Goal: Task Accomplishment & Management: Use online tool/utility

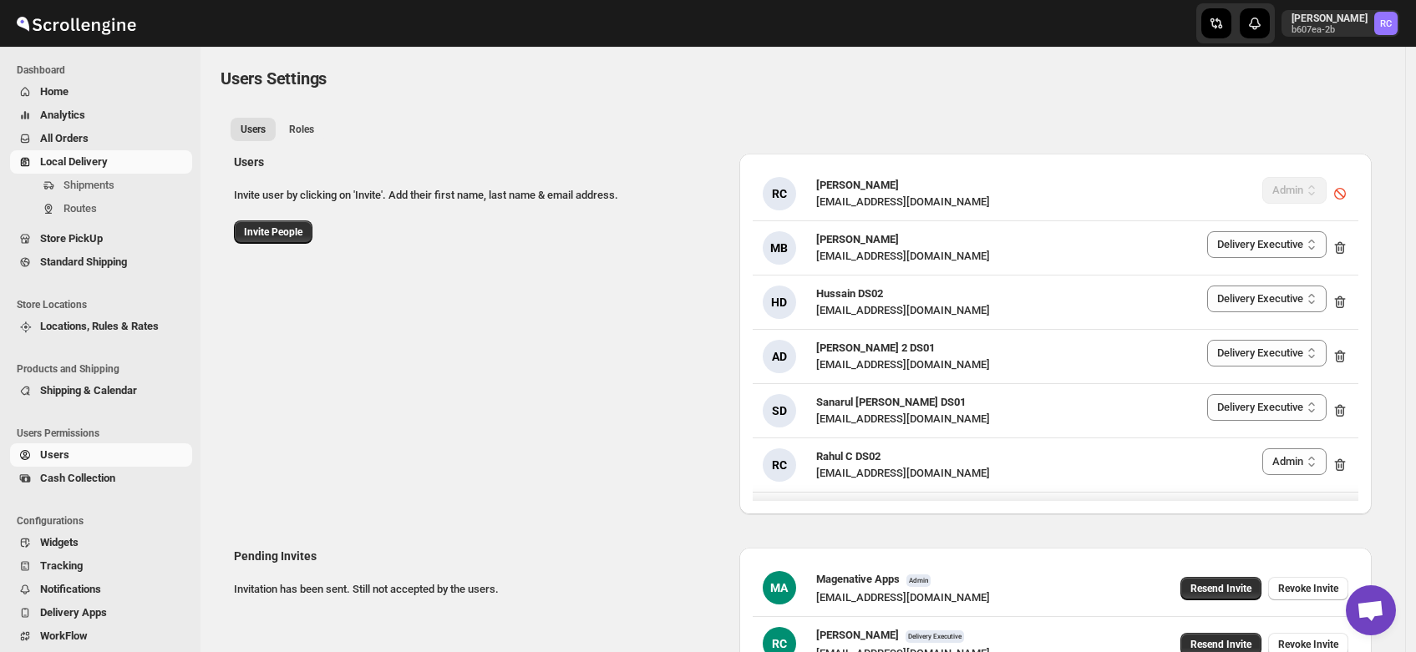
select select "637b767fbaab0276b10c91d5"
click at [79, 205] on span "Routes" at bounding box center [79, 208] width 33 height 13
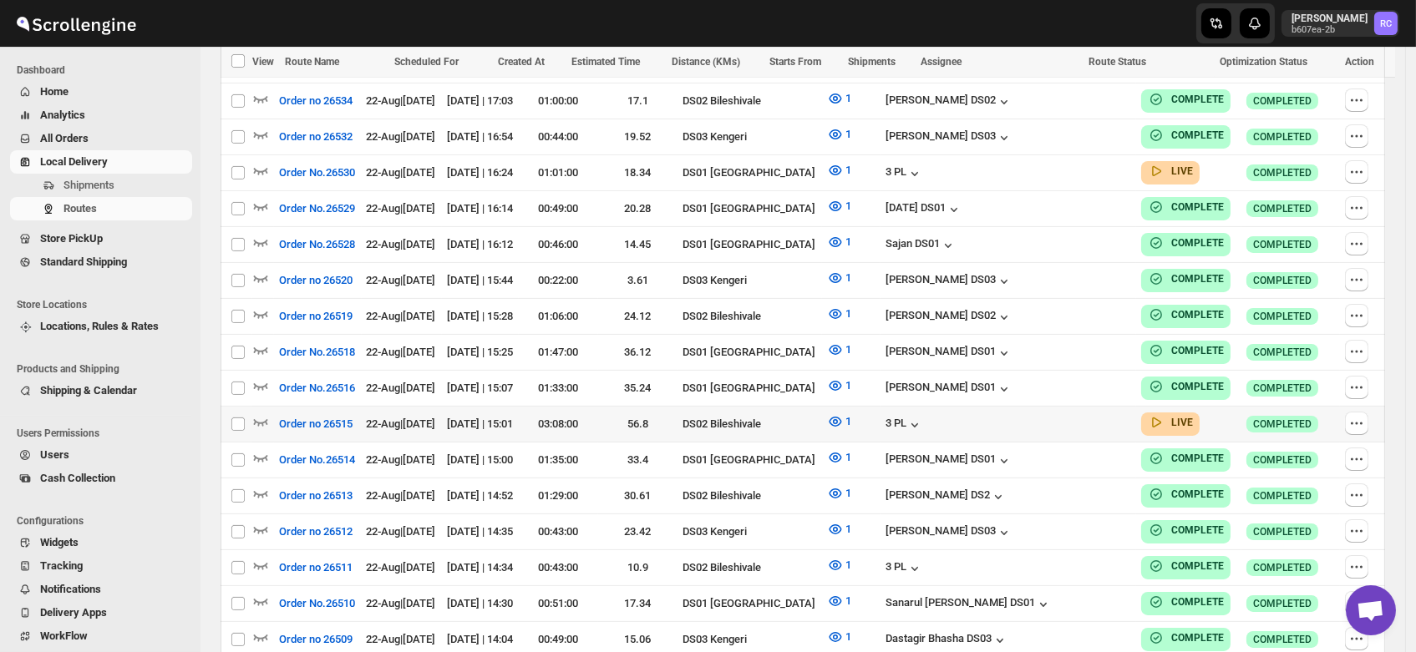
scroll to position [878, 0]
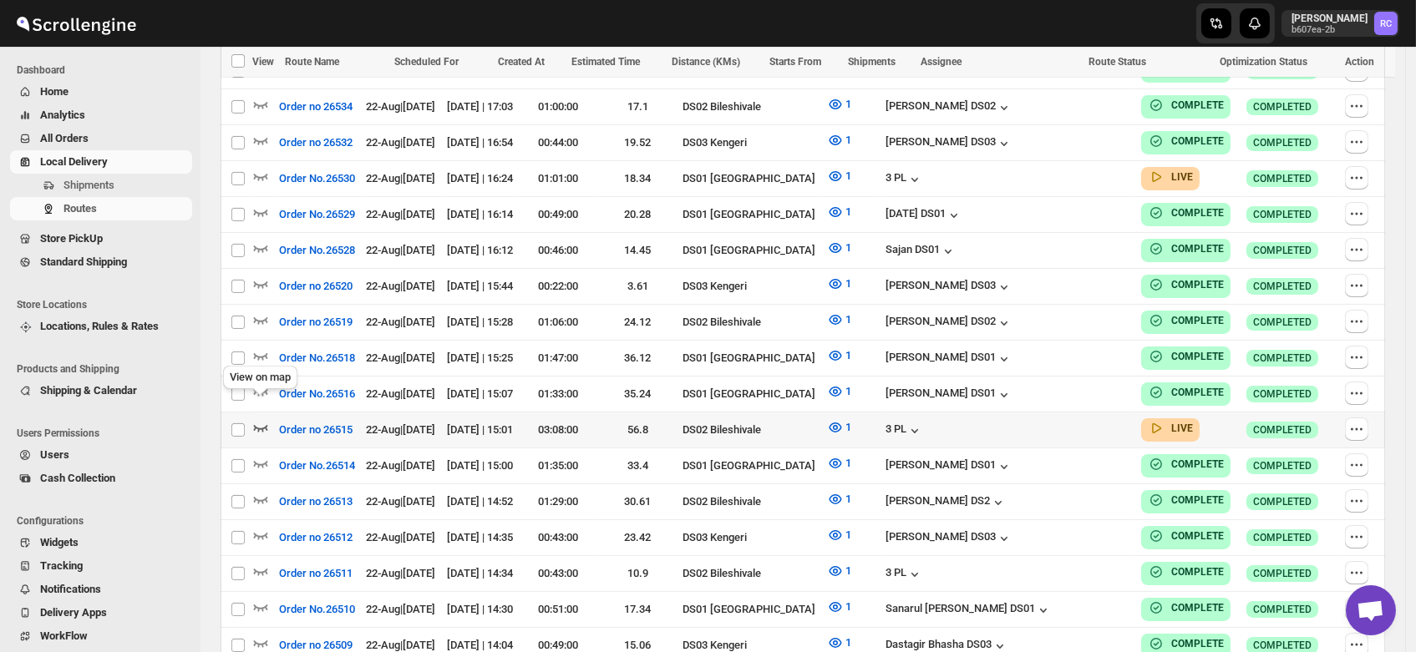
click at [260, 419] on icon "button" at bounding box center [260, 427] width 17 height 17
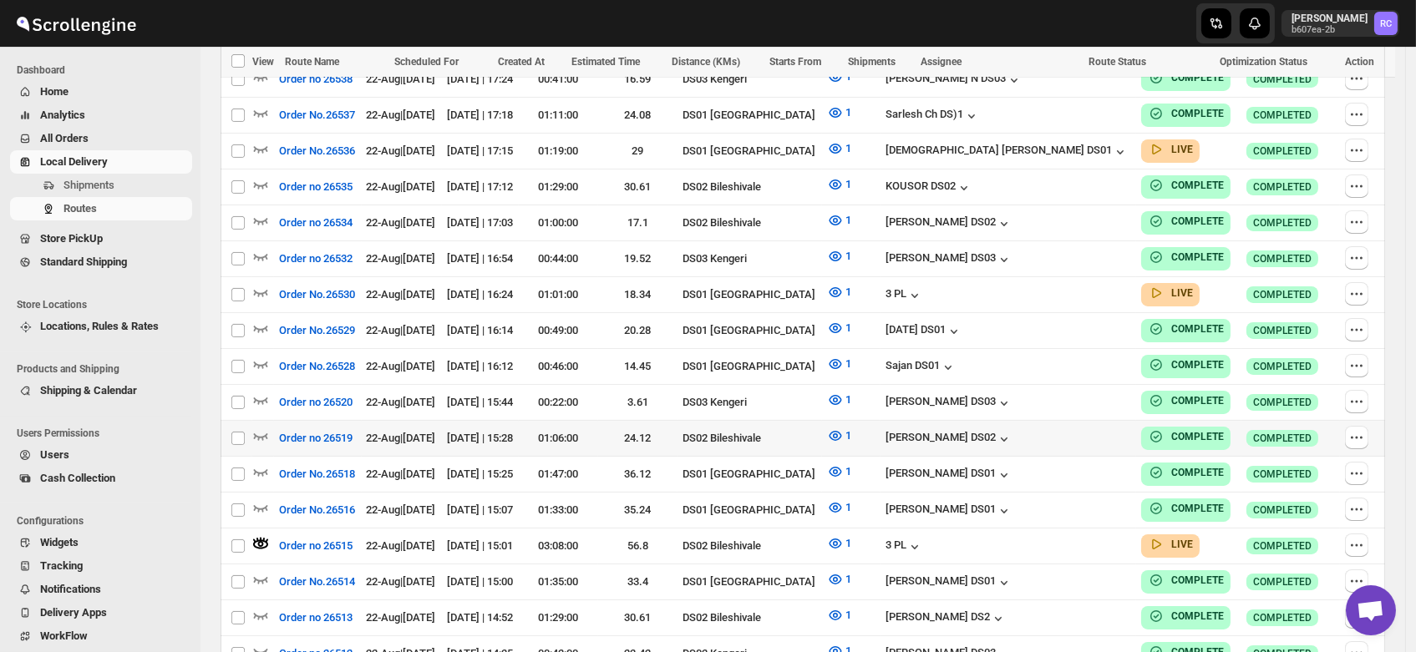
scroll to position [691, 0]
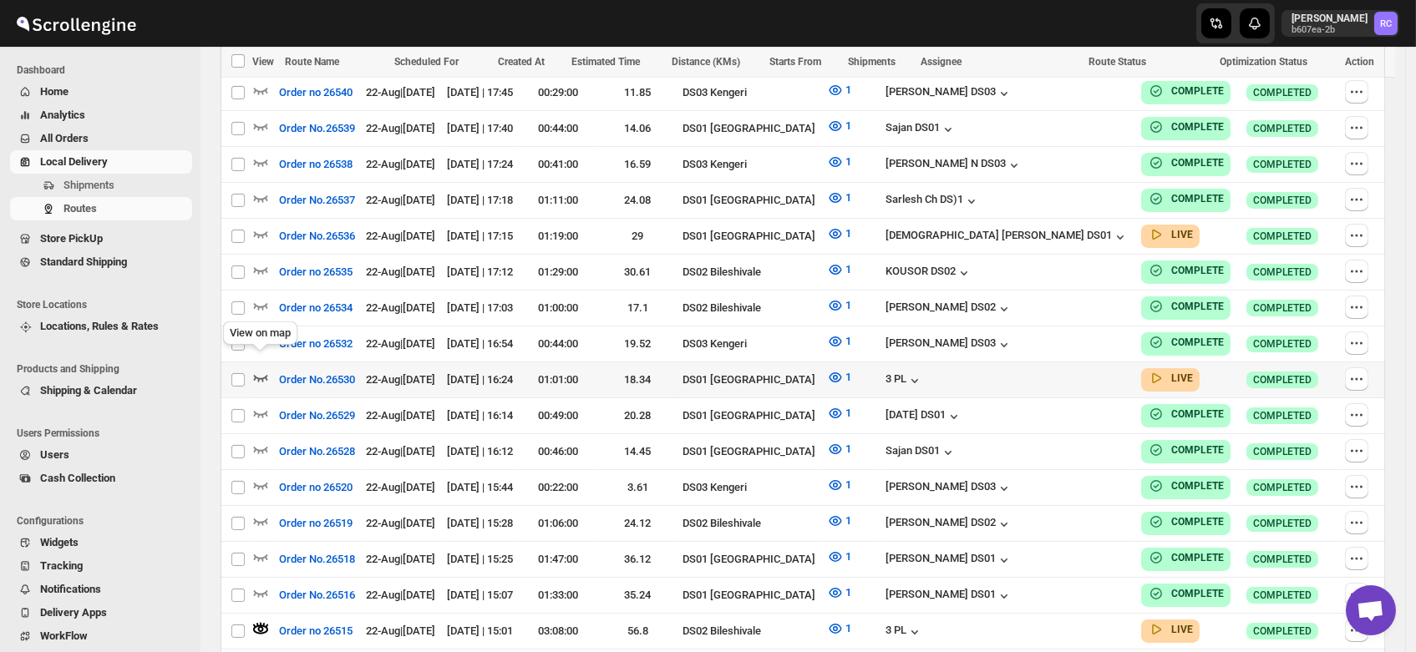
click at [260, 369] on icon "button" at bounding box center [260, 377] width 17 height 17
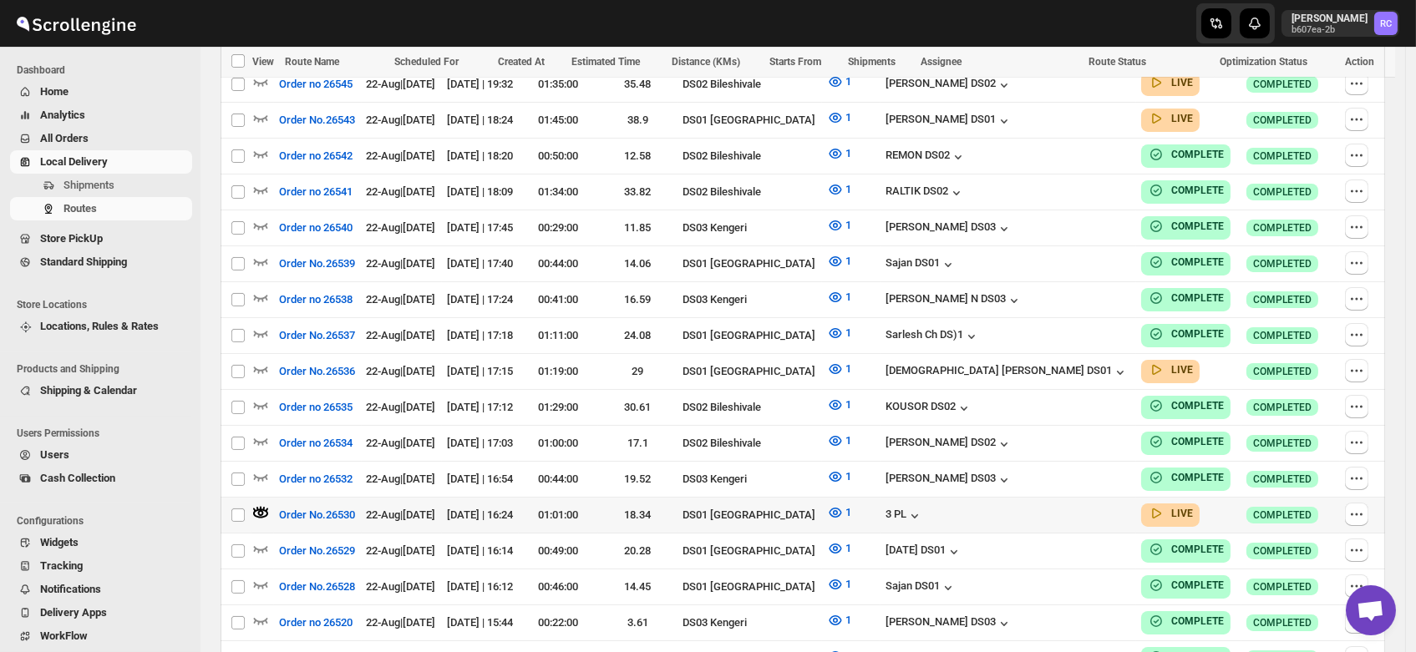
scroll to position [552, 0]
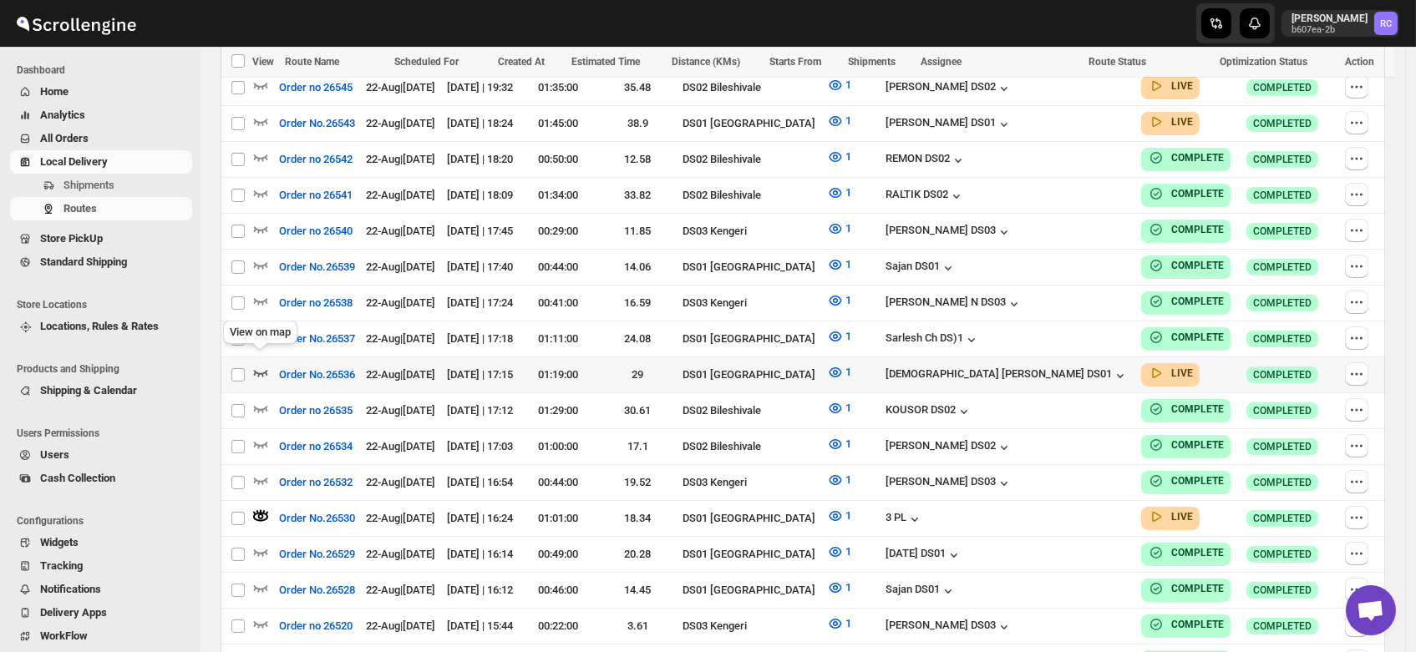
click at [257, 364] on icon "button" at bounding box center [260, 372] width 17 height 17
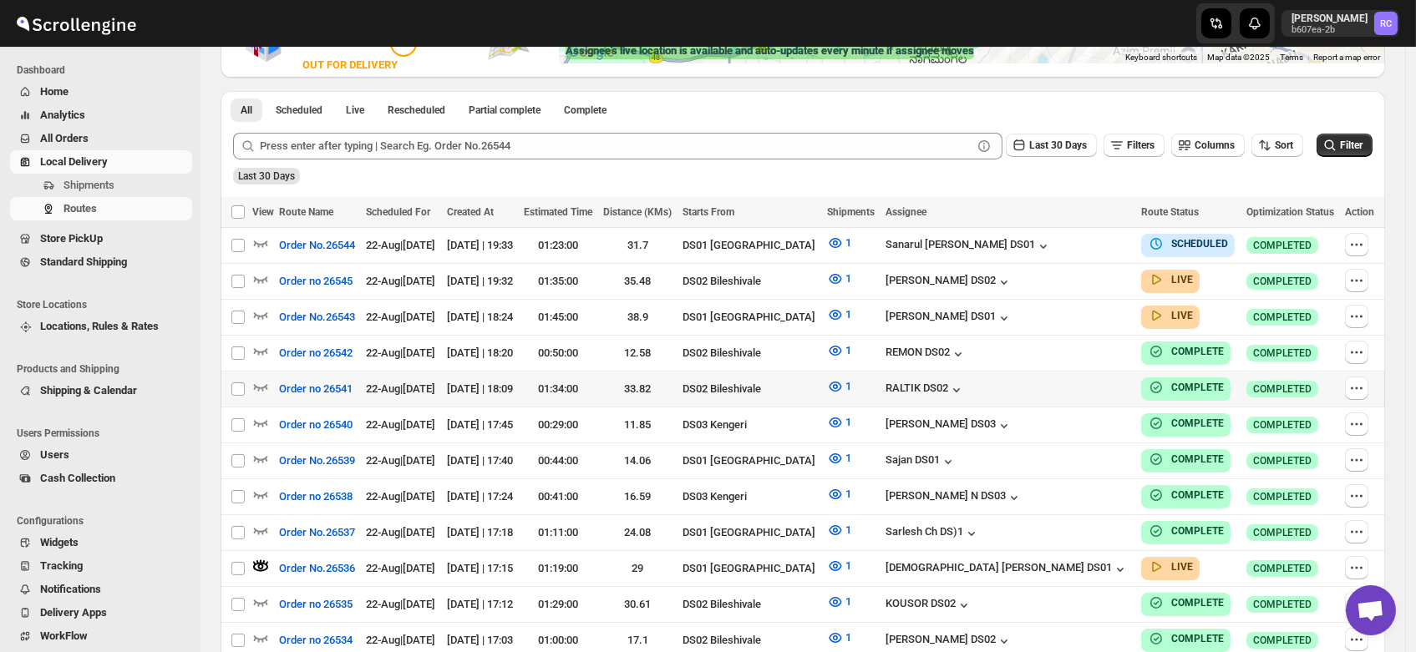
scroll to position [322, 0]
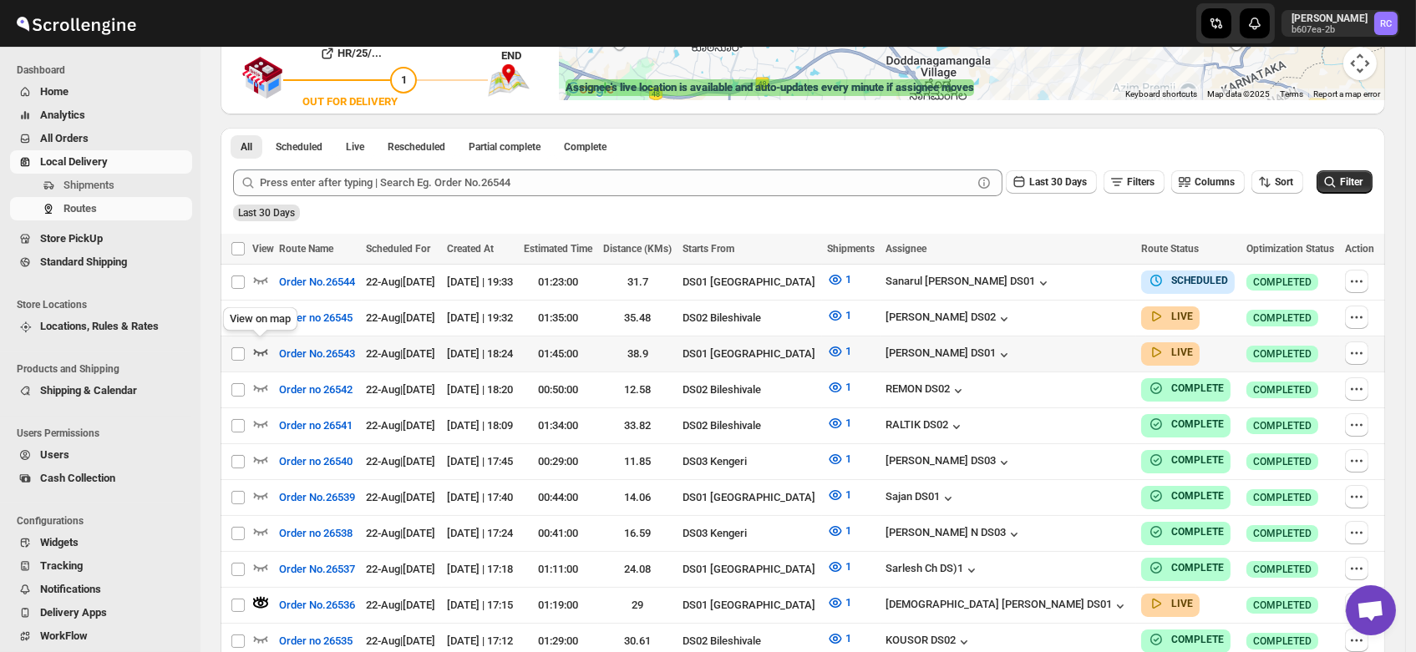
click at [261, 344] on icon "button" at bounding box center [260, 351] width 17 height 17
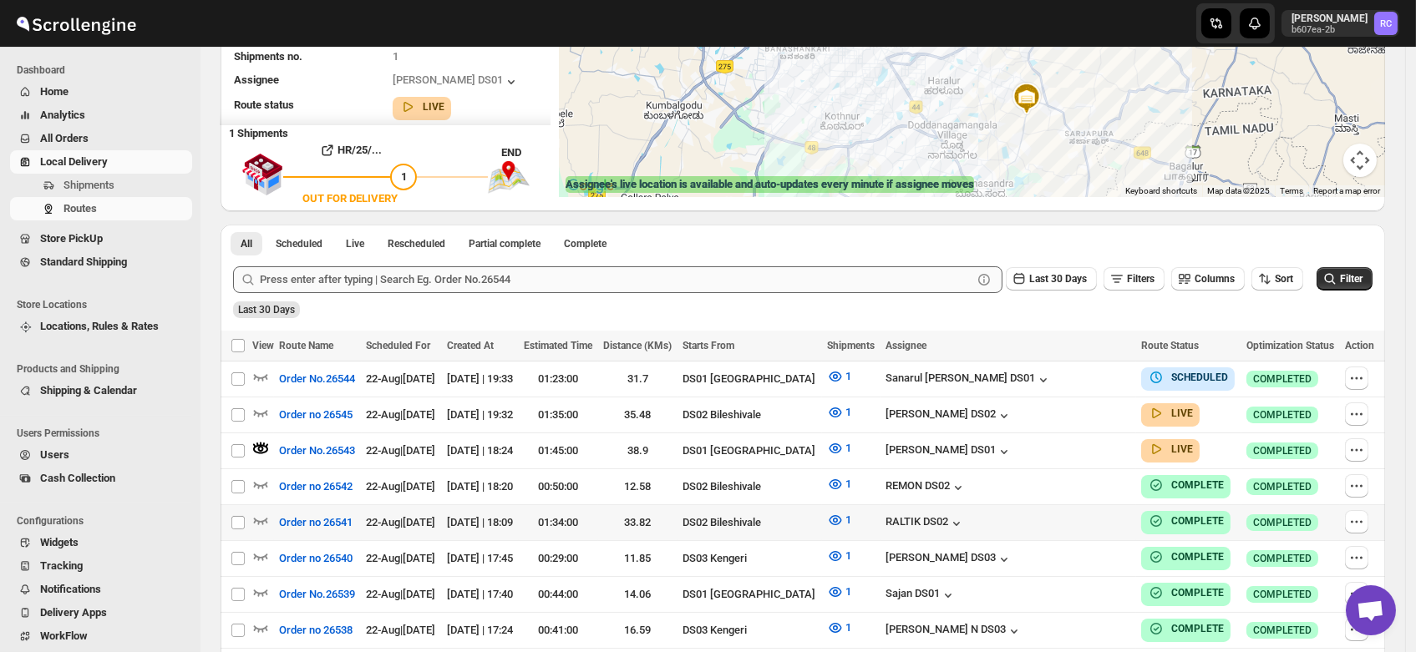
scroll to position [259, 0]
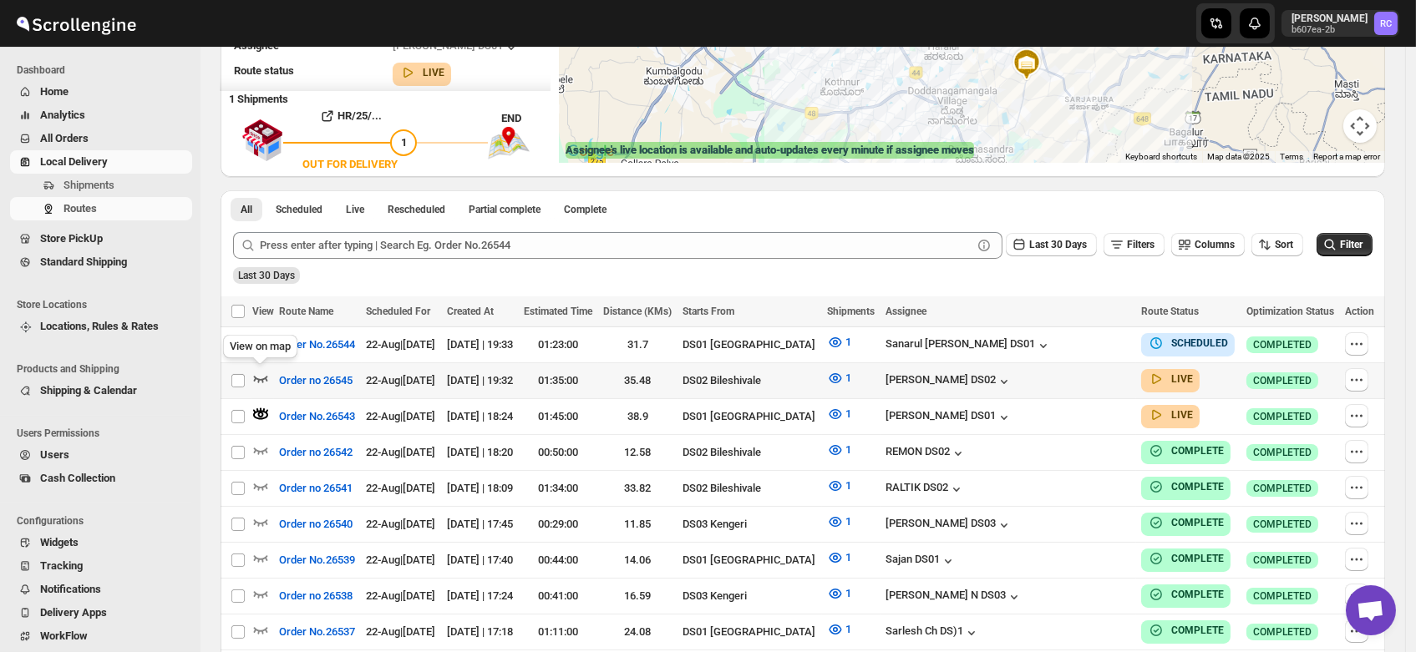
click at [257, 373] on icon "button" at bounding box center [260, 378] width 17 height 17
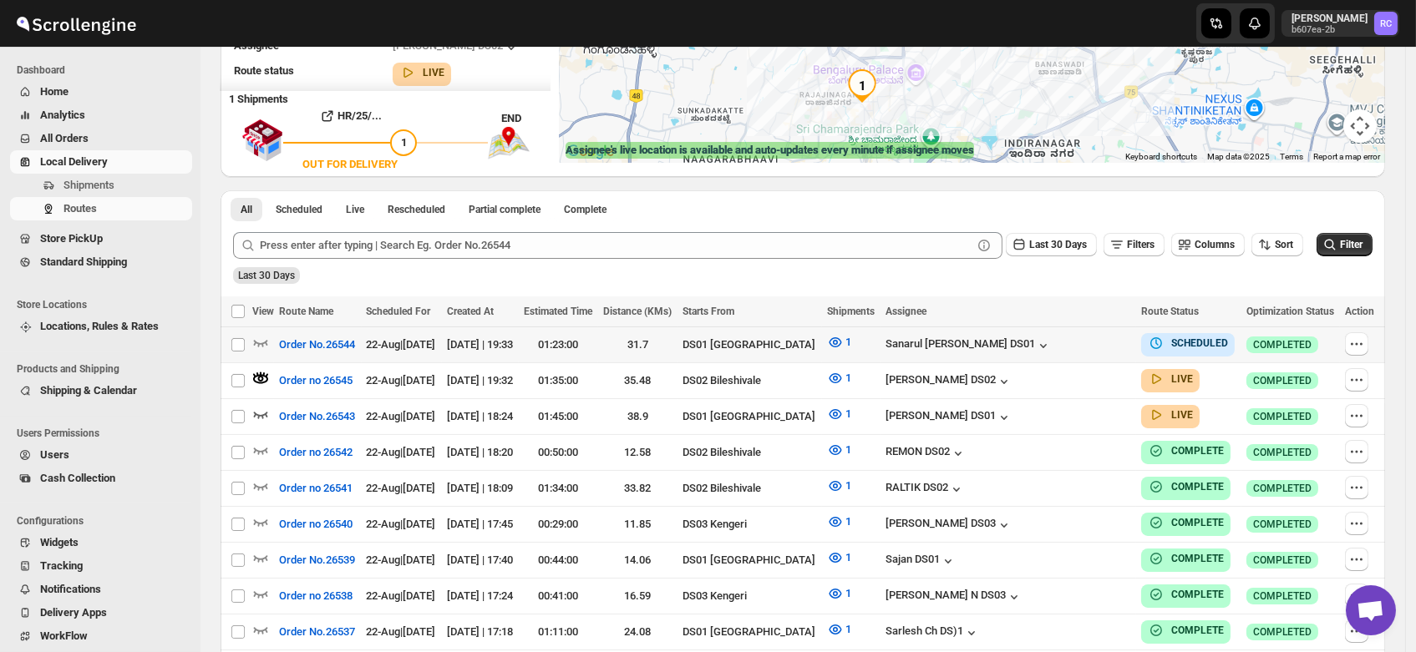
scroll to position [0, 0]
